Goal: Information Seeking & Learning: Learn about a topic

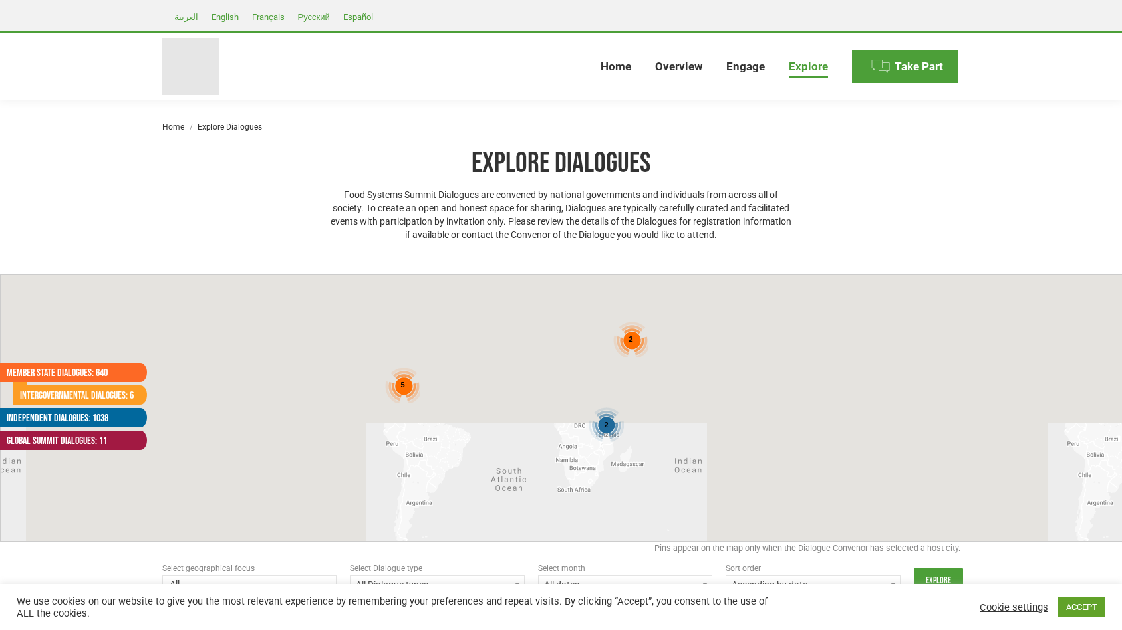
select select
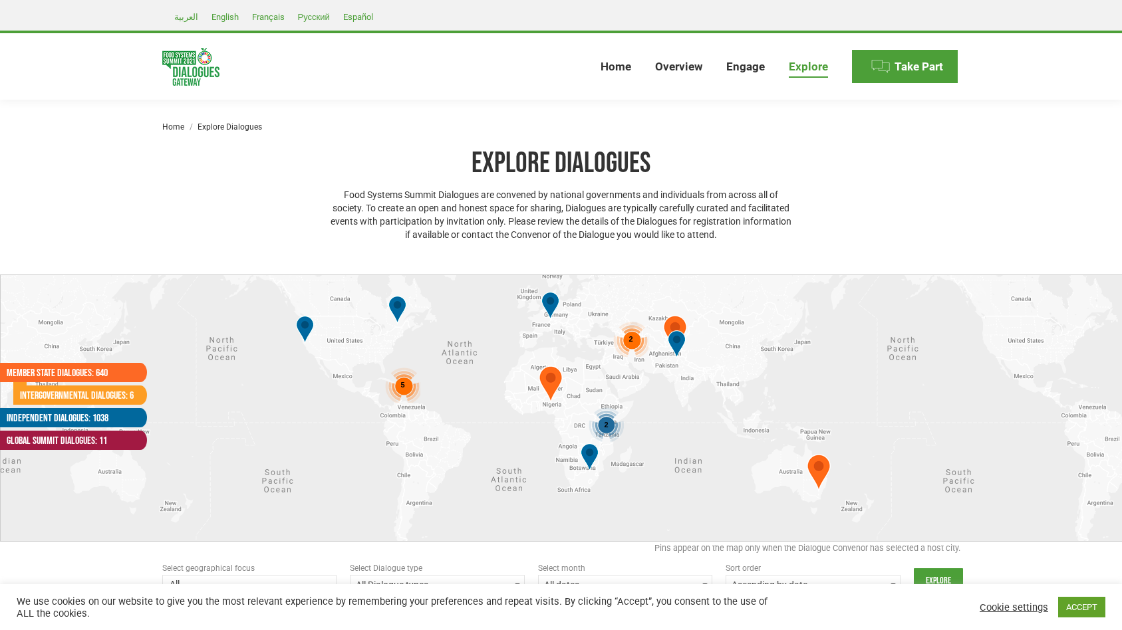
select select
click at [572, 243] on div "Explore Dialogues Food Systems Summit Dialogues are convened by national govern…" at bounding box center [561, 197] width 463 height 102
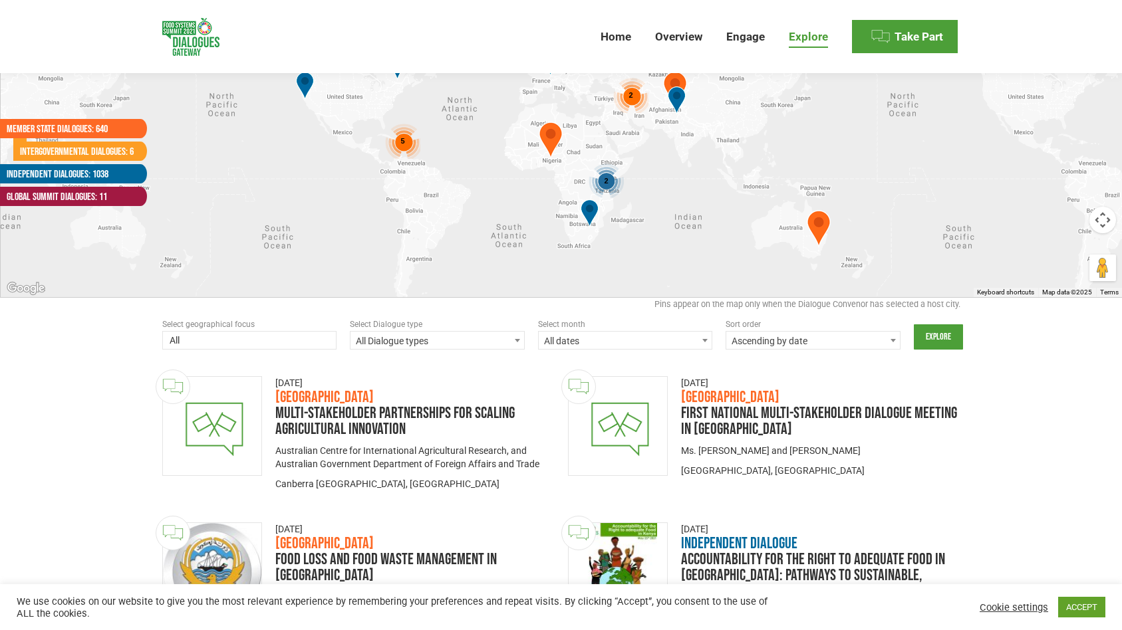
scroll to position [398, 0]
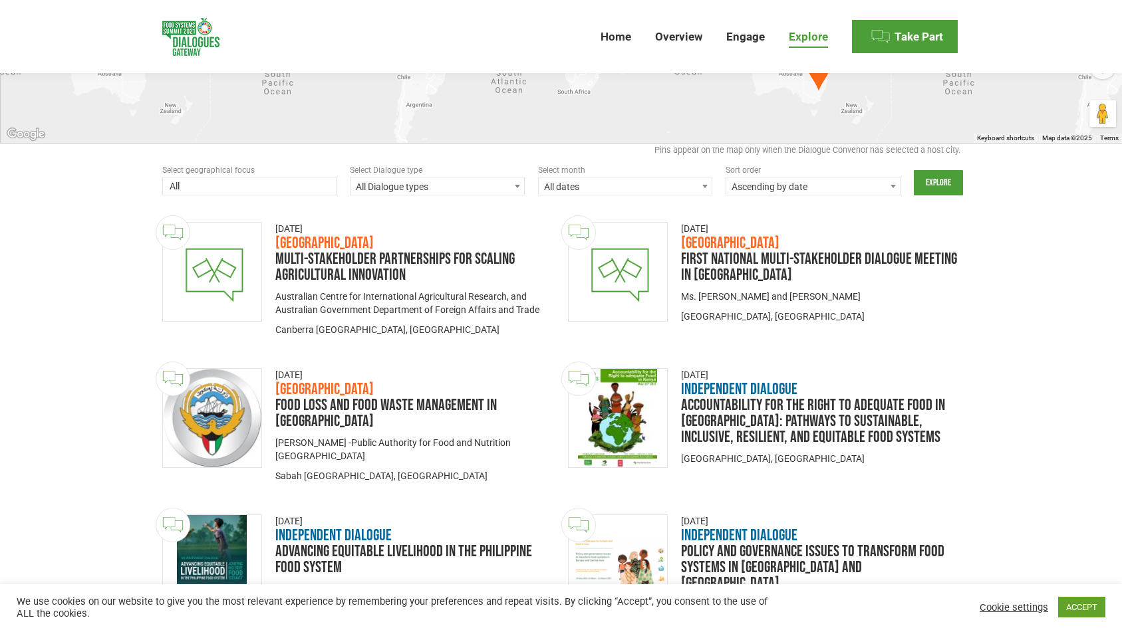
click at [626, 187] on span "All dates" at bounding box center [626, 187] width 174 height 19
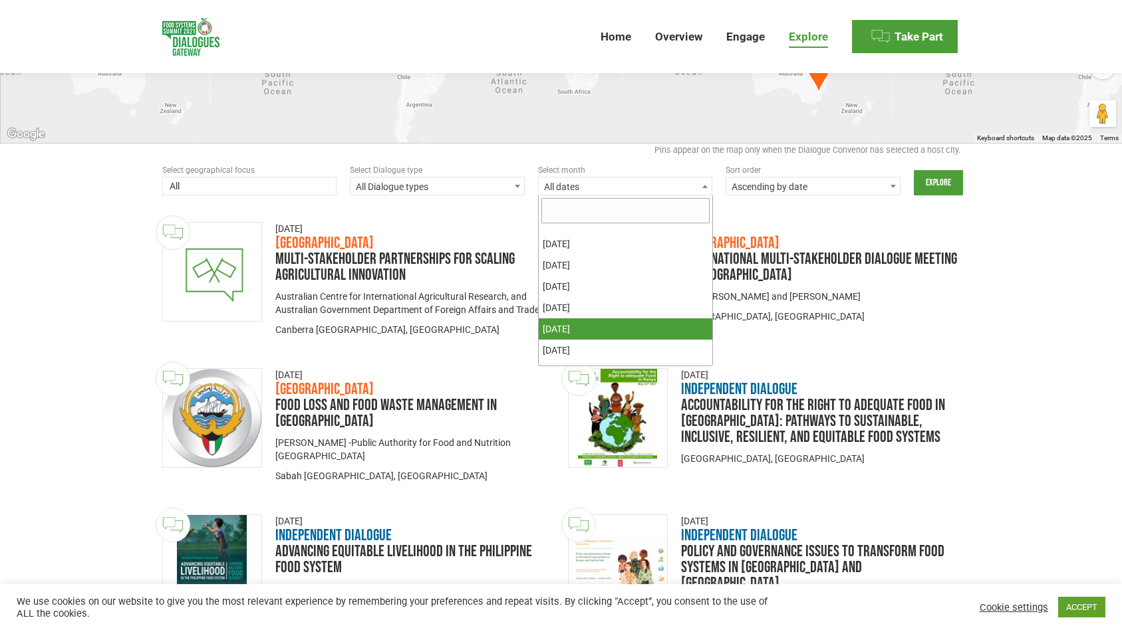
scroll to position [134, 0]
select select "20210701-20210731"
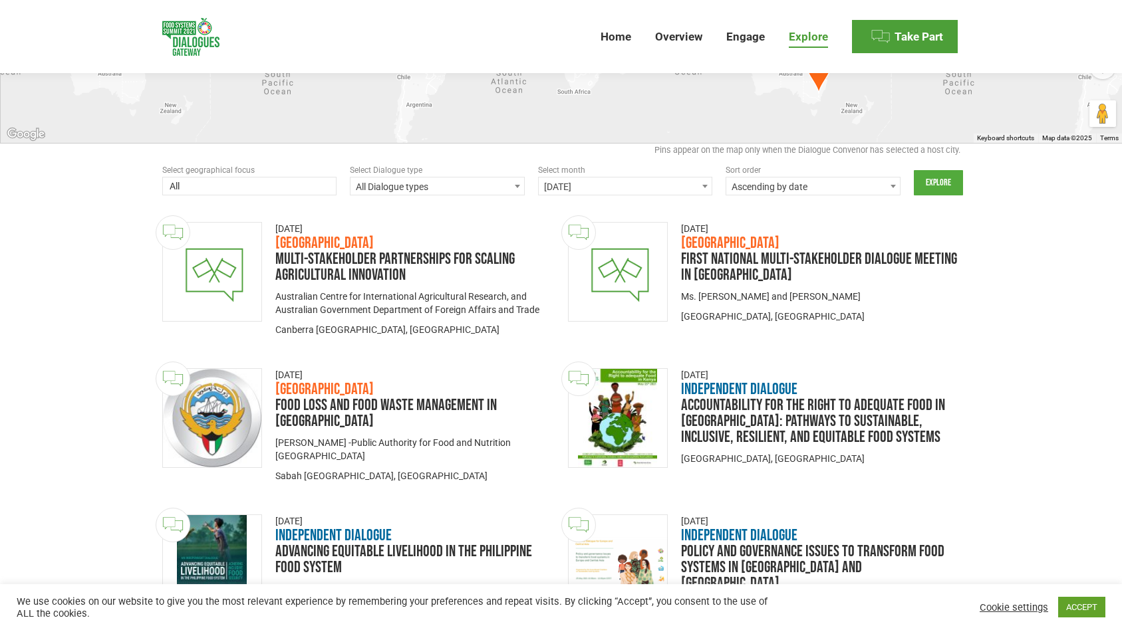
click at [938, 184] on input "Explore" at bounding box center [938, 182] width 49 height 25
click at [947, 182] on input "Explore" at bounding box center [938, 182] width 49 height 25
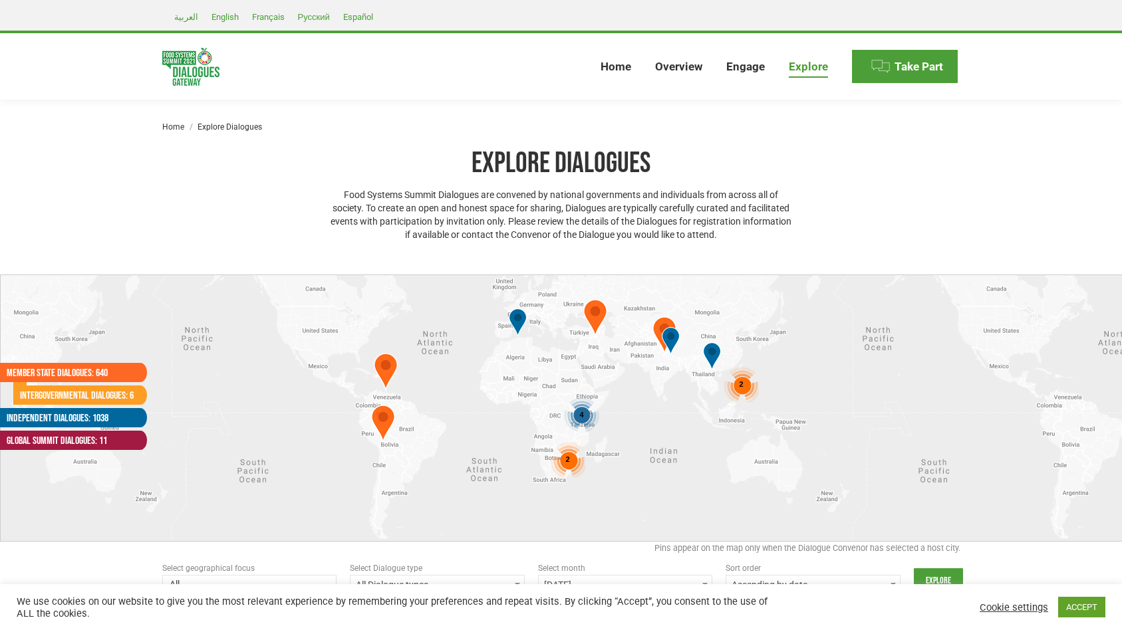
select select
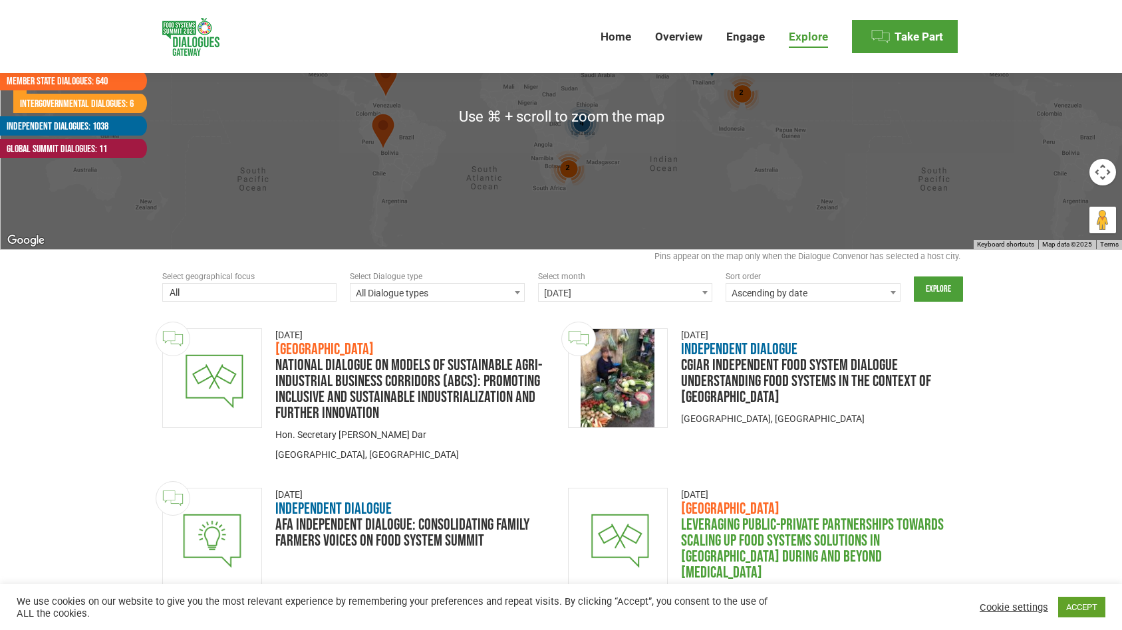
scroll to position [178, 0]
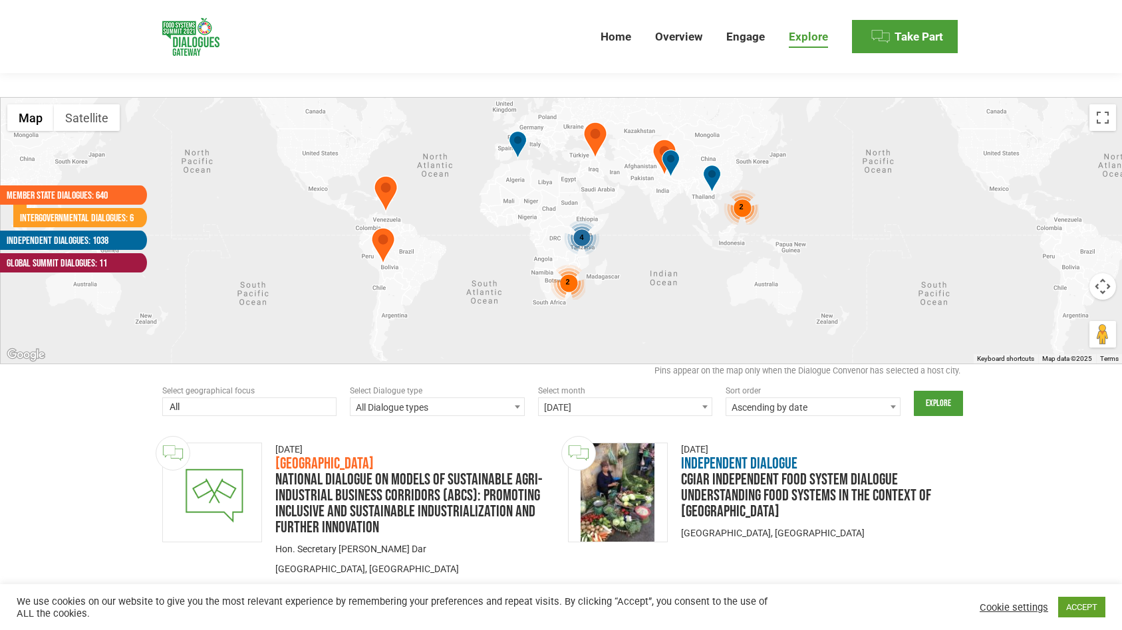
drag, startPoint x: 784, startPoint y: 293, endPoint x: 769, endPoint y: 431, distance: 139.1
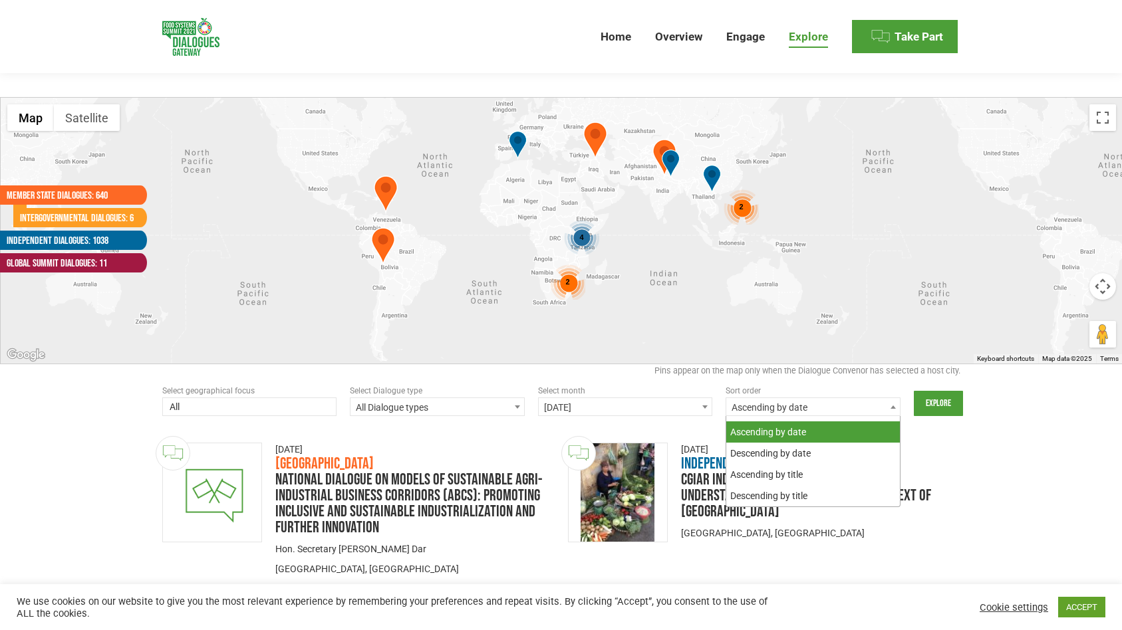
click at [767, 406] on span "Ascending by date" at bounding box center [813, 407] width 174 height 19
click at [767, 405] on span "Ascending by date" at bounding box center [813, 407] width 174 height 19
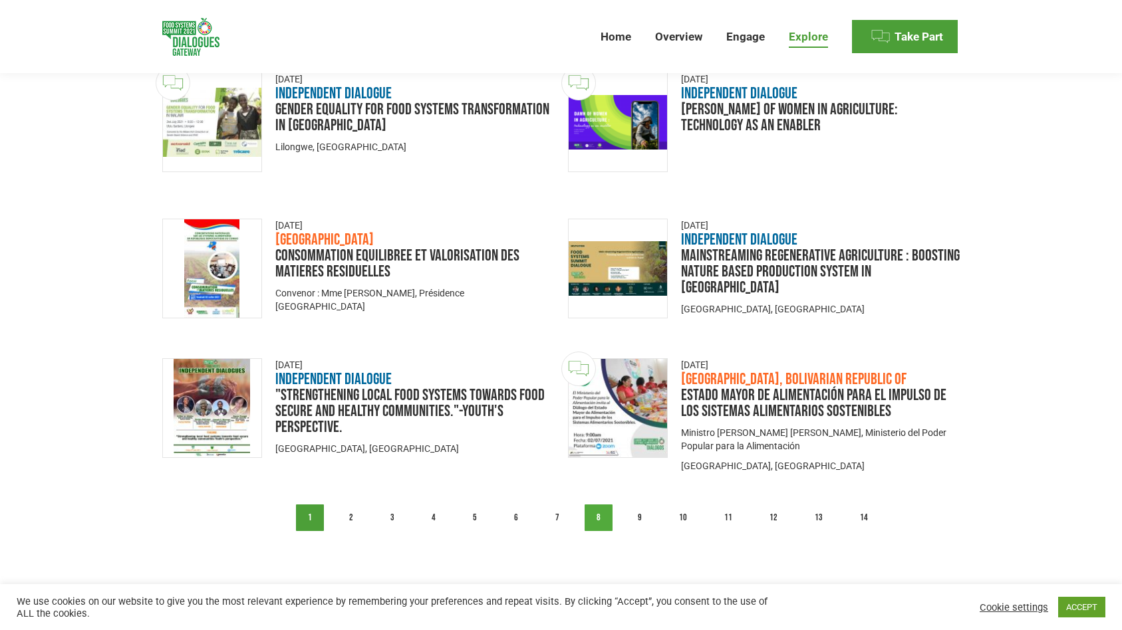
scroll to position [1638, 0]
click at [634, 505] on link "9" at bounding box center [640, 518] width 28 height 27
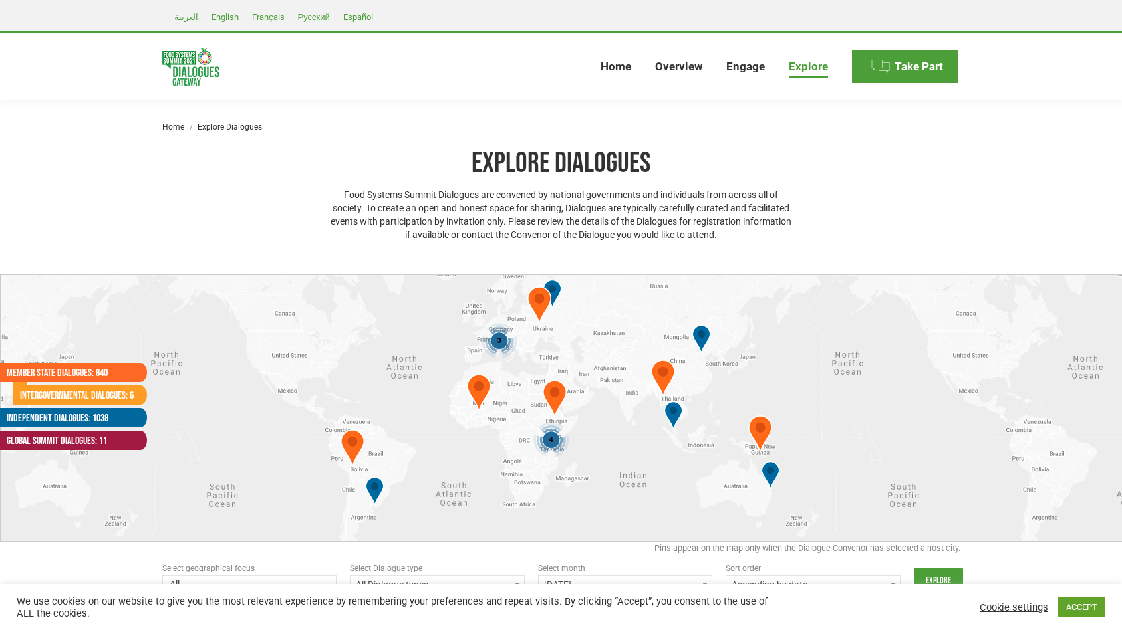
select select
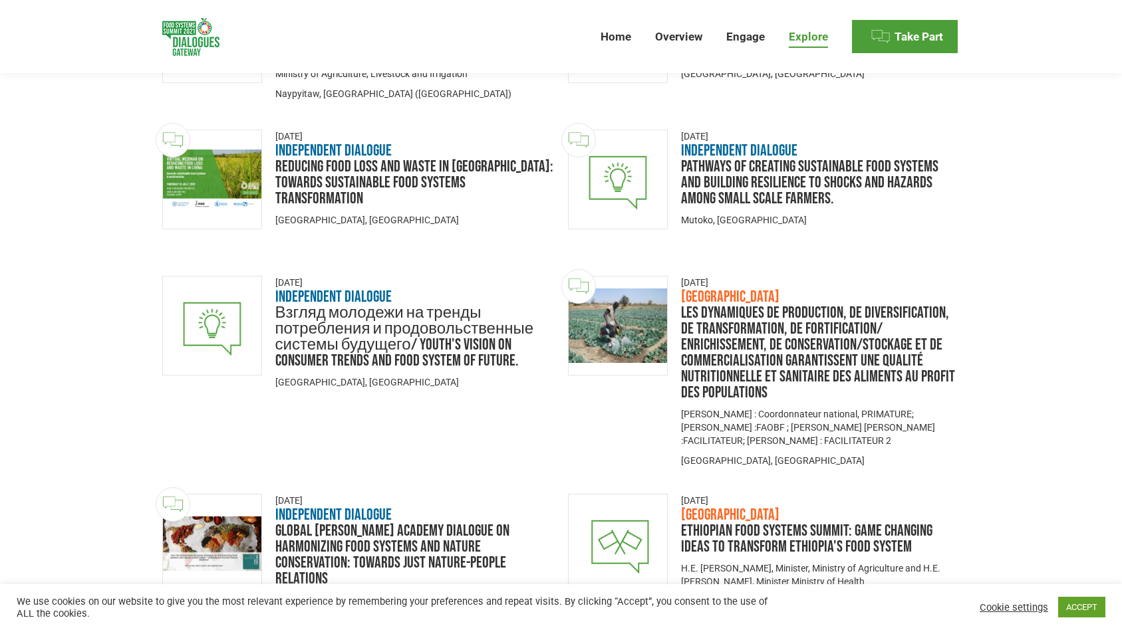
scroll to position [1680, 0]
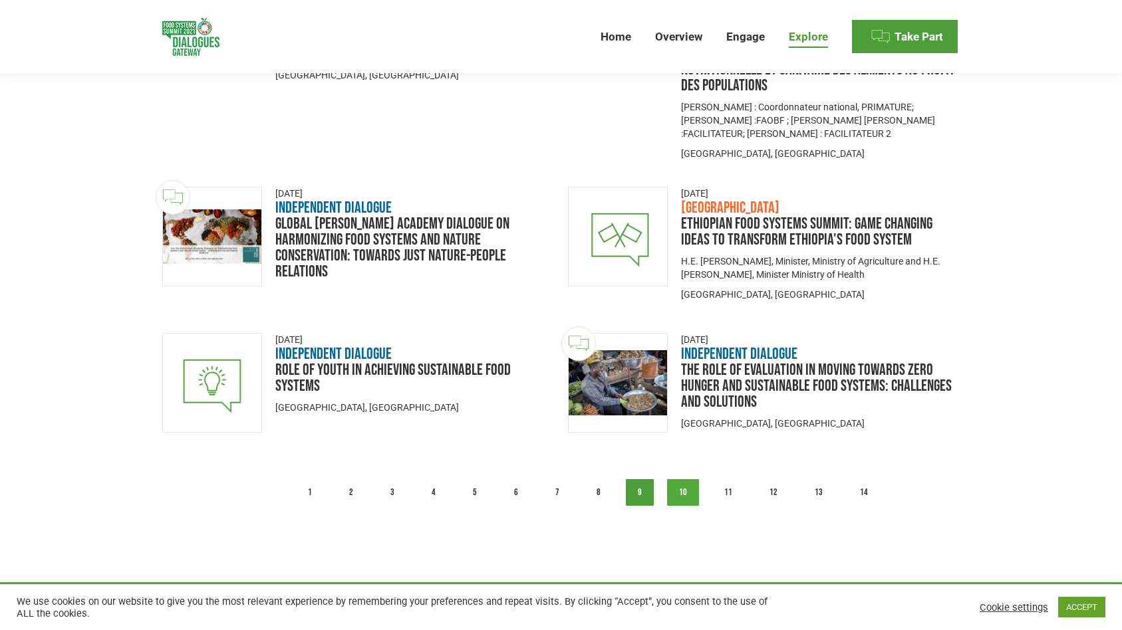
click at [688, 479] on link "10" at bounding box center [683, 492] width 32 height 27
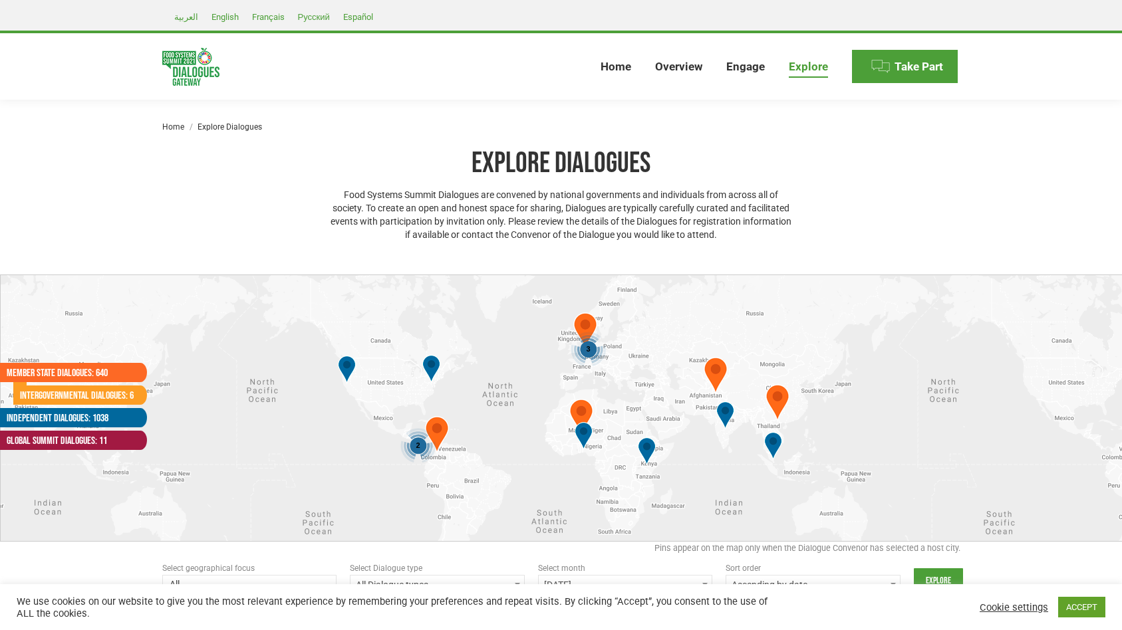
select select
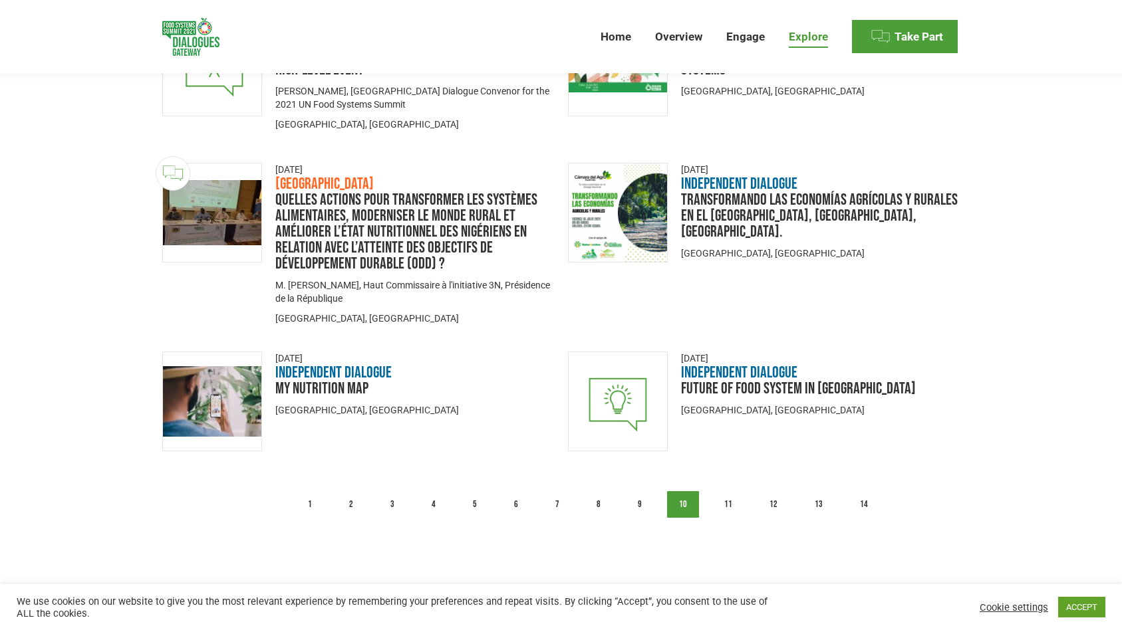
scroll to position [1675, 0]
click at [728, 492] on link "11" at bounding box center [728, 505] width 32 height 27
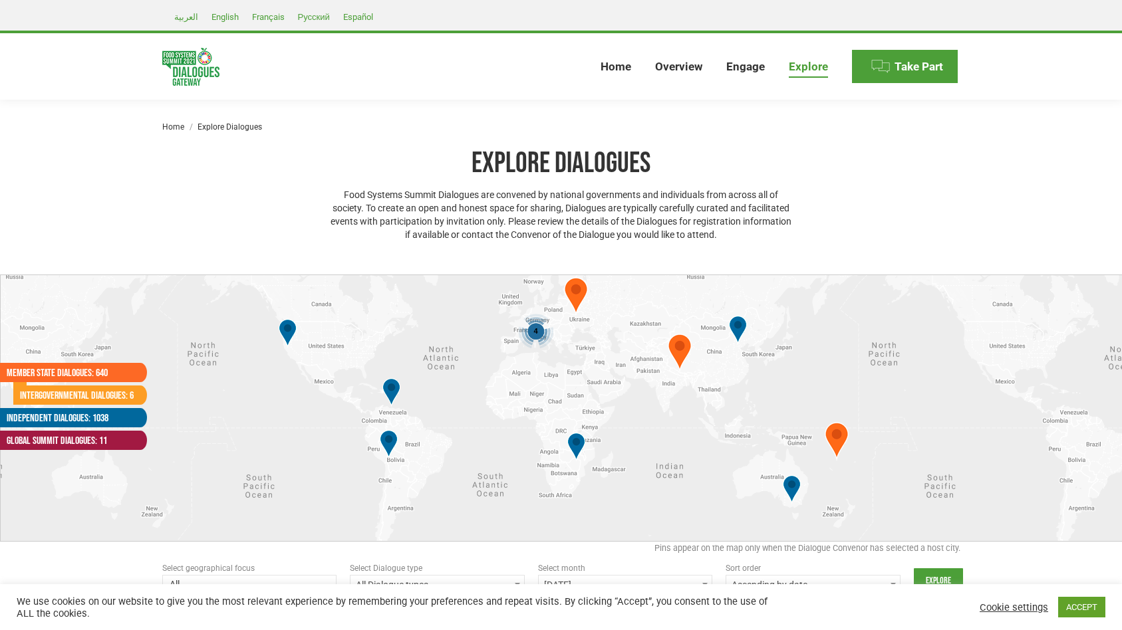
select select
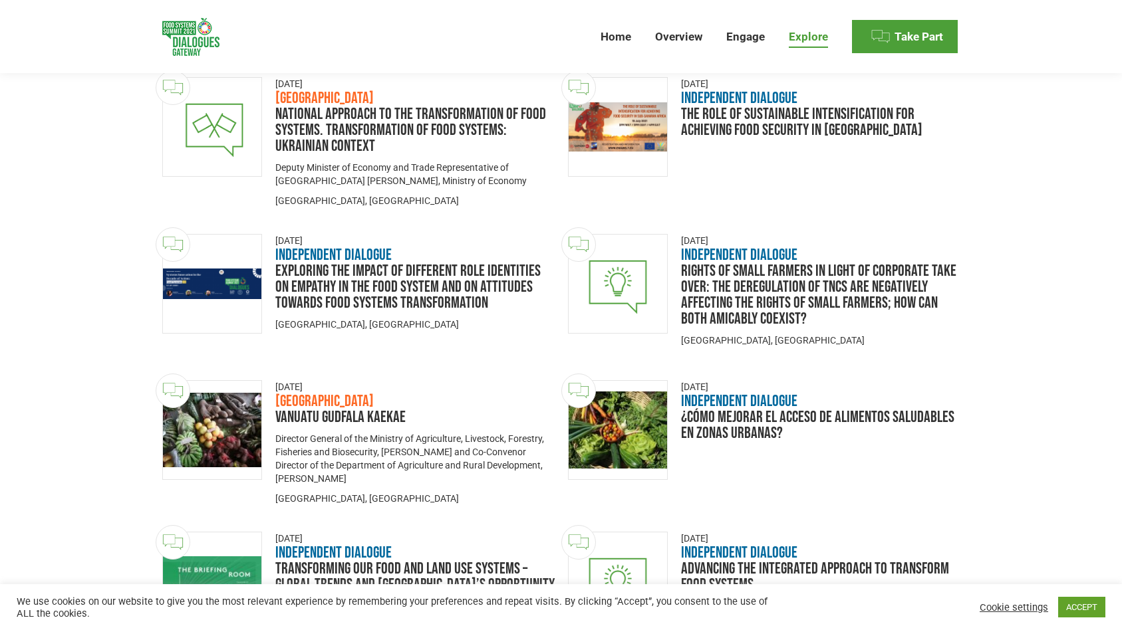
scroll to position [806, 0]
